Goal: Check status: Check status

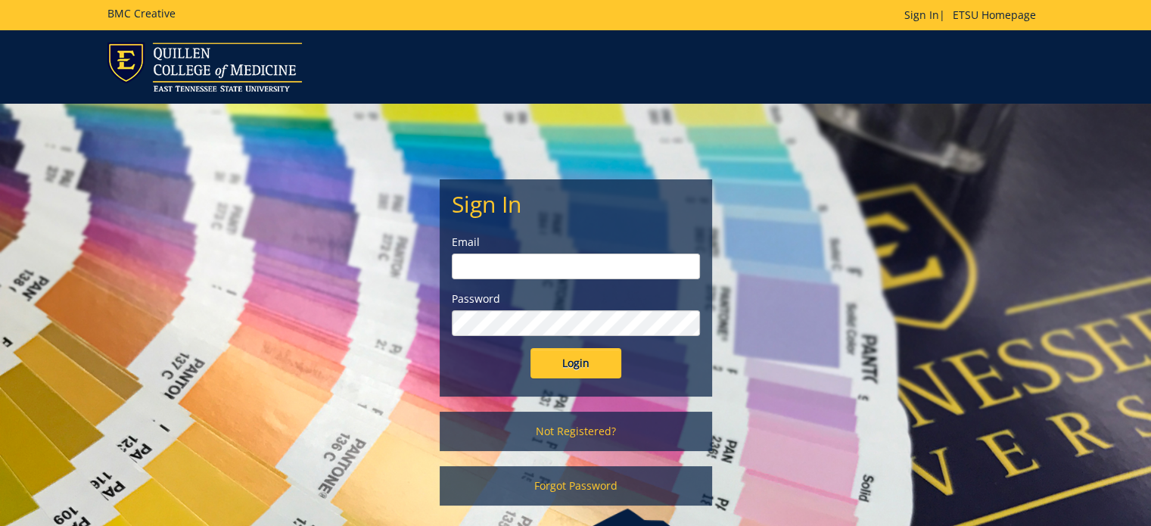
type input "[EMAIL_ADDRESS][DOMAIN_NAME]"
click at [572, 360] on input "Login" at bounding box center [576, 363] width 91 height 30
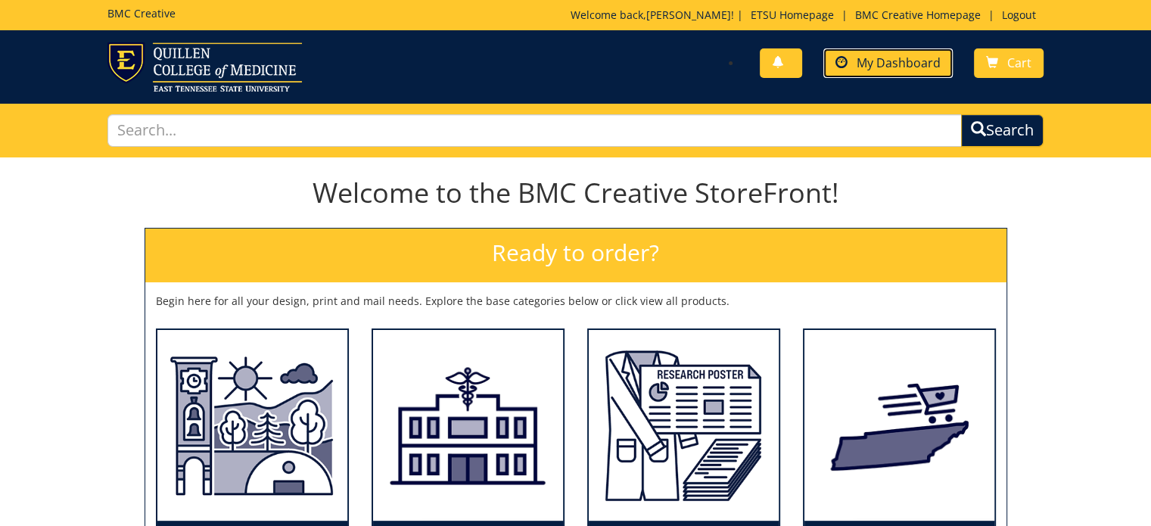
click at [907, 70] on span "My Dashboard" at bounding box center [899, 63] width 84 height 17
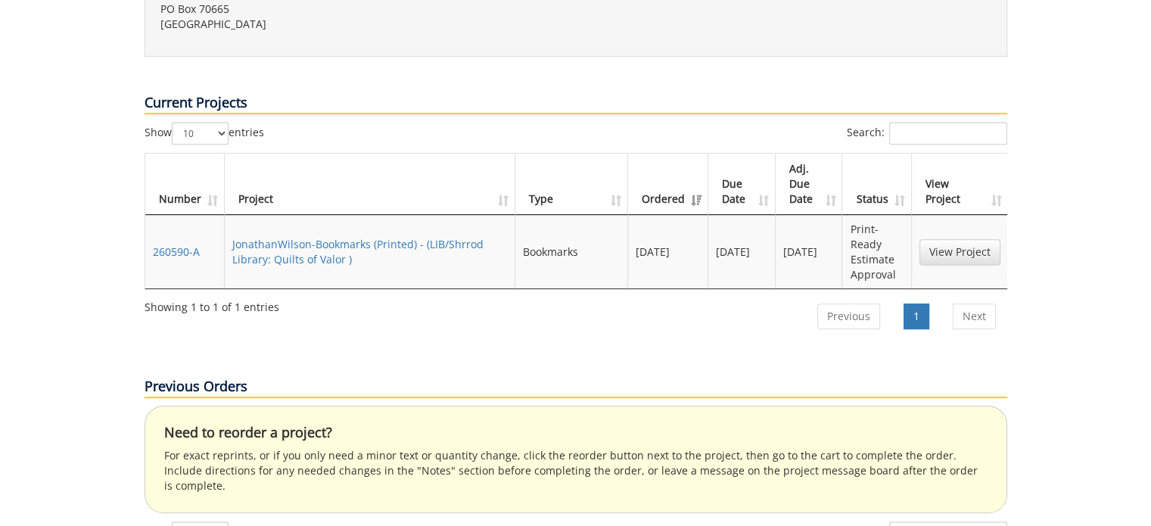
scroll to position [604, 0]
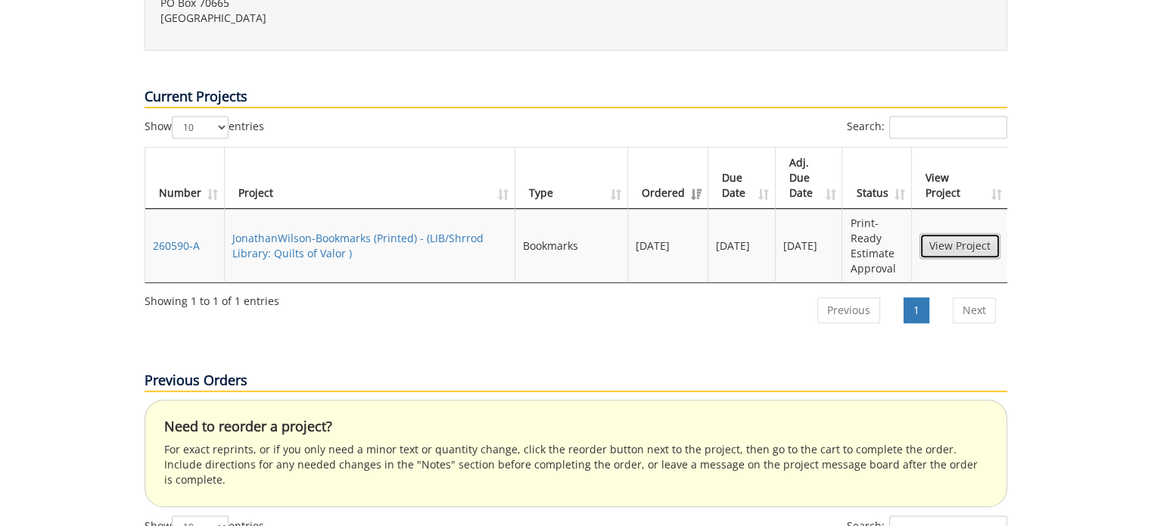
click at [961, 233] on link "View Project" at bounding box center [960, 246] width 81 height 26
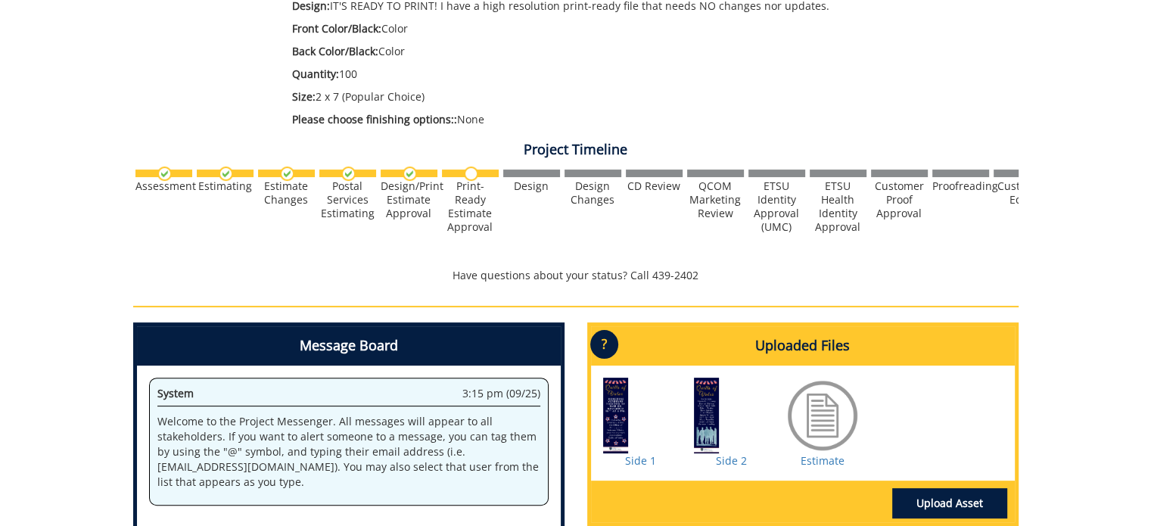
scroll to position [531, 0]
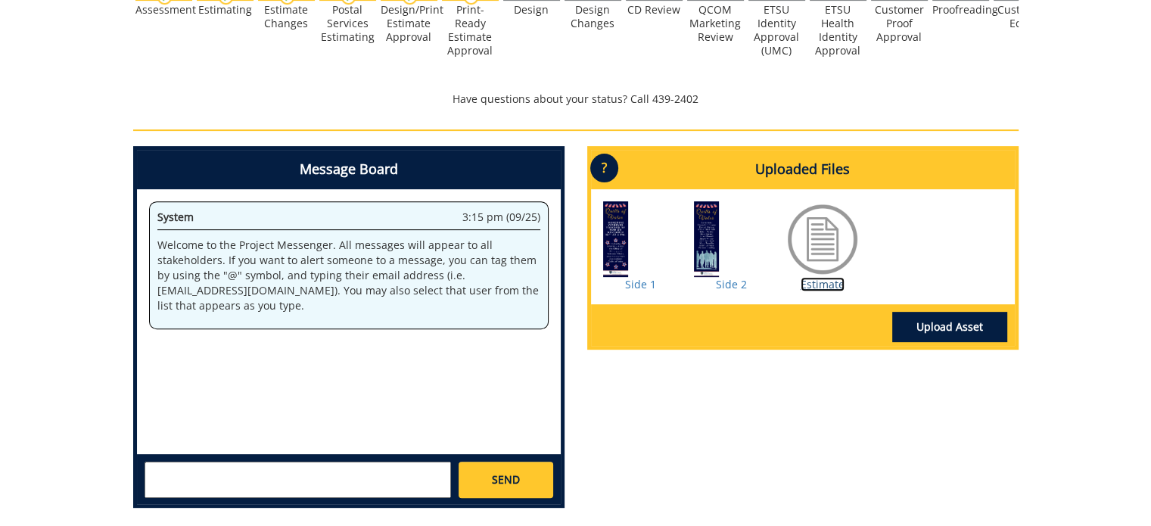
click at [816, 278] on link "Estimate" at bounding box center [823, 284] width 44 height 14
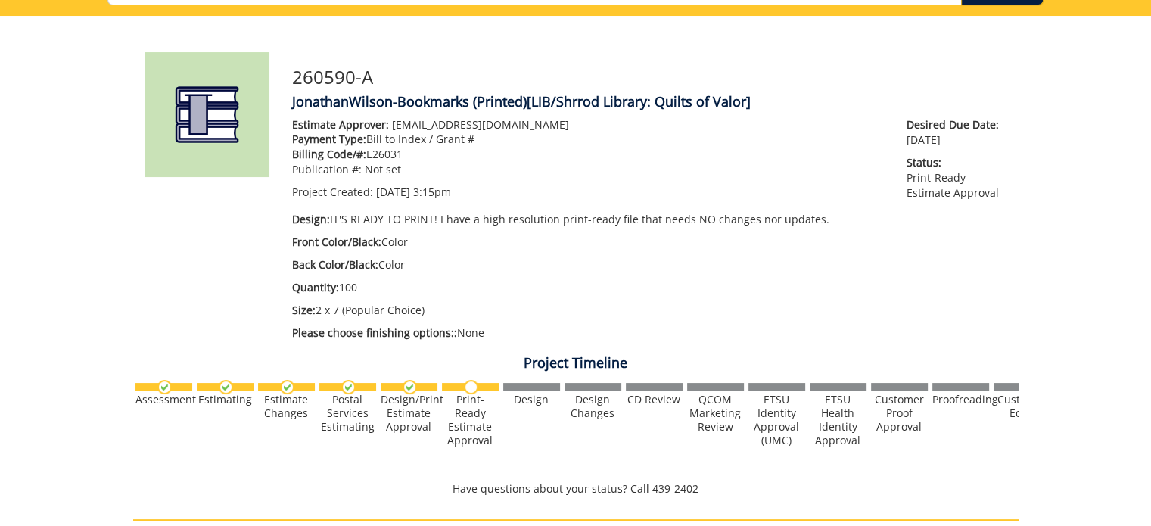
scroll to position [0, 0]
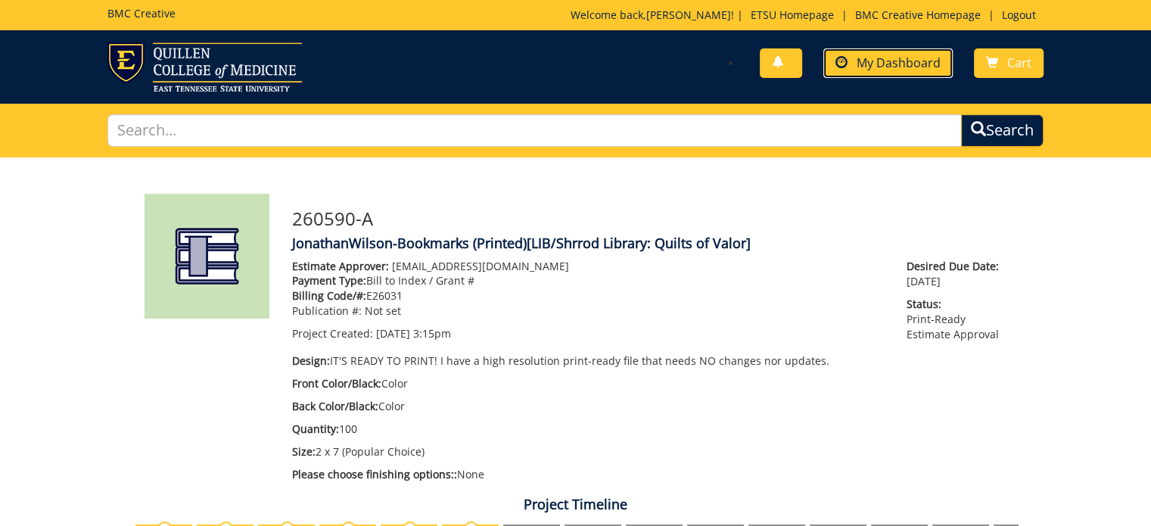
click at [874, 57] on span "My Dashboard" at bounding box center [899, 63] width 84 height 17
